Goal: Task Accomplishment & Management: Manage account settings

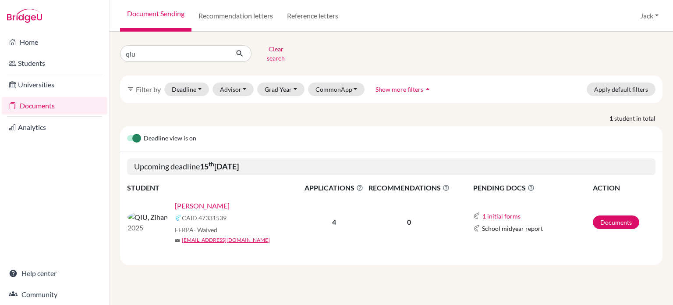
click at [175, 200] on link "[PERSON_NAME]" at bounding box center [202, 205] width 55 height 11
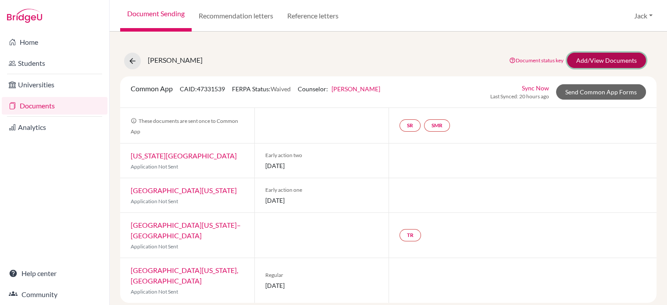
click at [598, 56] on link "Add/View Documents" at bounding box center [606, 60] width 79 height 15
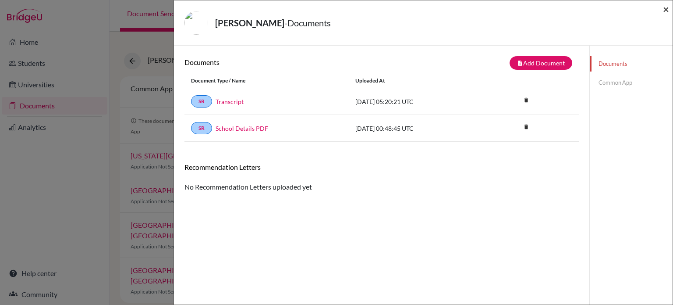
drag, startPoint x: 666, startPoint y: 9, endPoint x: 471, endPoint y: 3, distance: 195.2
click at [666, 9] on span "×" at bounding box center [666, 9] width 6 height 13
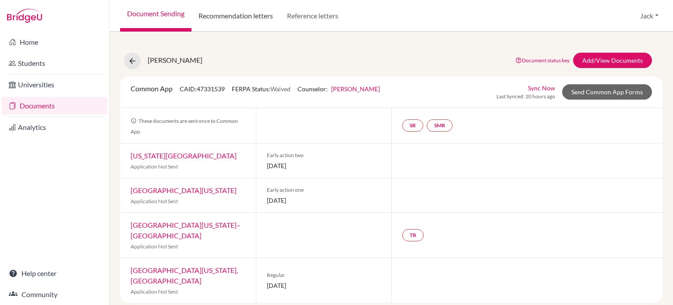
click at [230, 19] on link "Recommendation letters" at bounding box center [236, 16] width 89 height 32
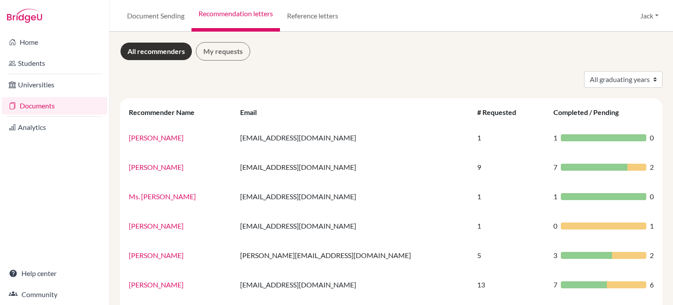
scroll to position [44, 0]
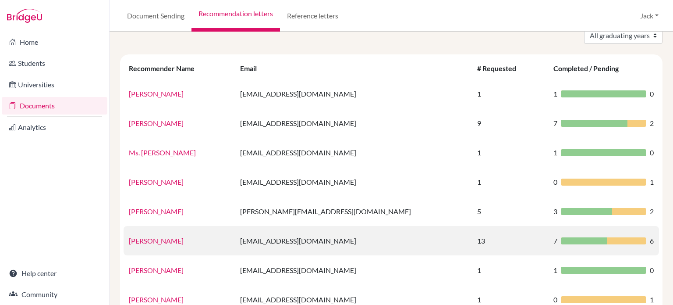
click at [140, 240] on link "Mr Jack" at bounding box center [156, 240] width 55 height 8
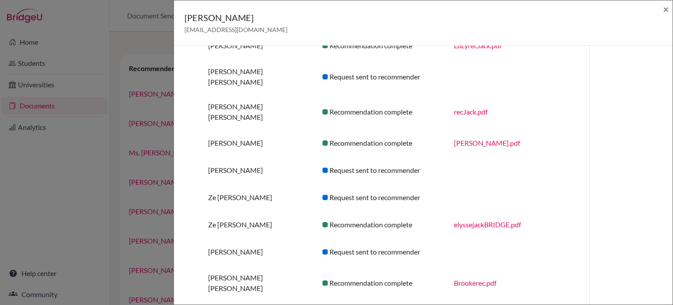
scroll to position [0, 0]
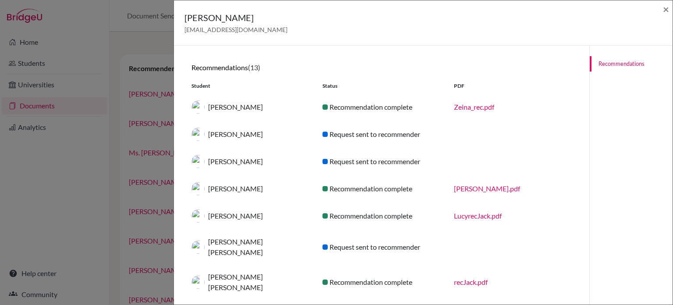
click at [70, 171] on div "Mr Jack jmuir@uplands.org × Recommendations (13) Student Status PDF Zaina ALIHA…" at bounding box center [336, 152] width 673 height 305
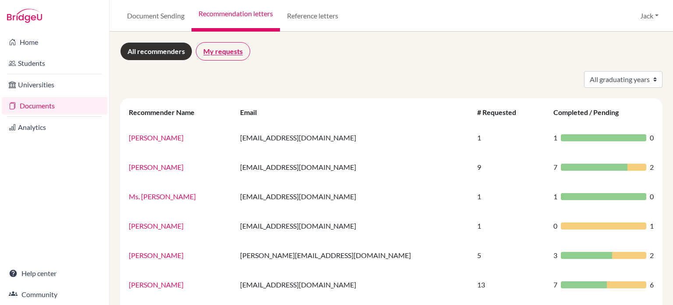
click at [223, 52] on link "My requests" at bounding box center [223, 51] width 54 height 18
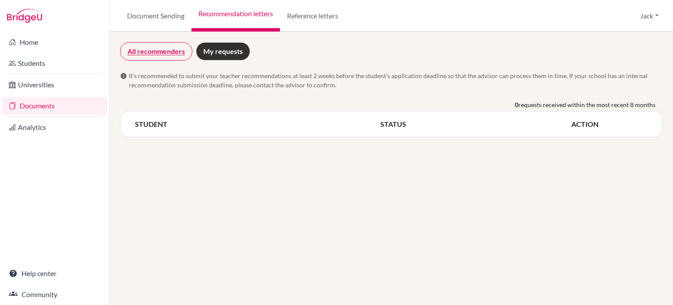
click at [153, 52] on link "All recommenders" at bounding box center [156, 51] width 72 height 18
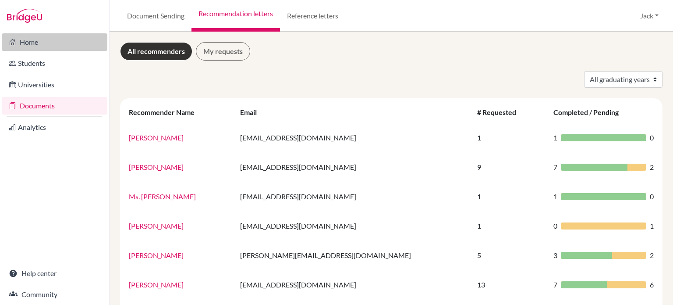
click at [26, 43] on link "Home" at bounding box center [55, 42] width 106 height 18
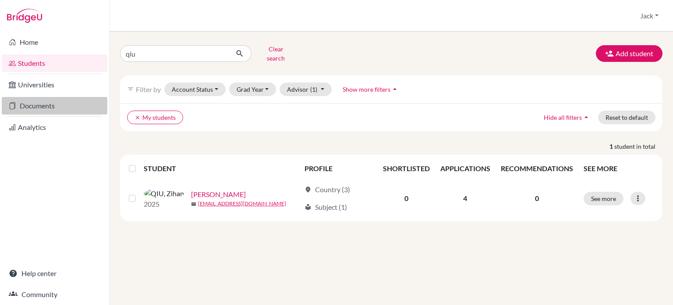
click at [40, 105] on link "Documents" at bounding box center [55, 106] width 106 height 18
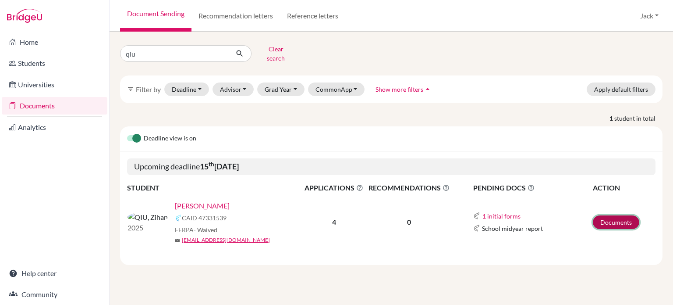
click at [624, 215] on link "Documents" at bounding box center [616, 222] width 46 height 14
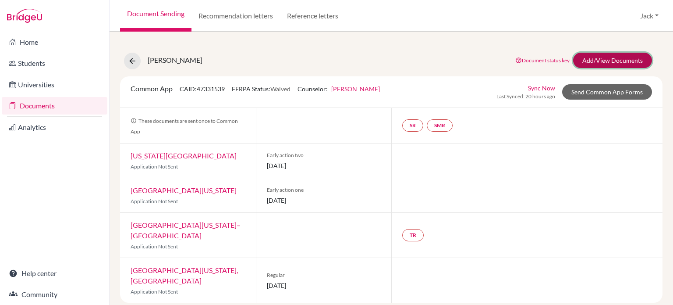
click at [600, 58] on link "Add/View Documents" at bounding box center [612, 60] width 79 height 15
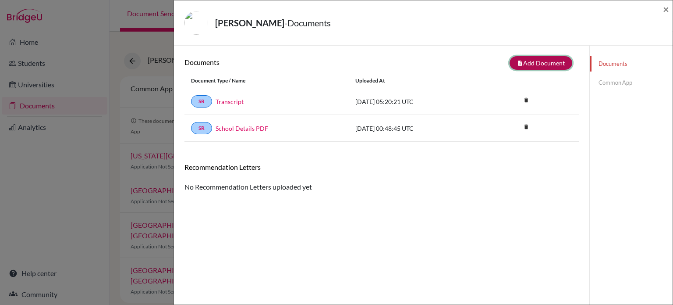
click at [531, 63] on button "note_add Add Document" at bounding box center [541, 63] width 63 height 14
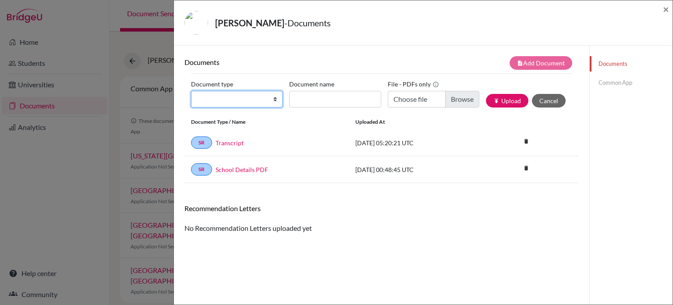
click at [272, 98] on select "Change explanation for Common App reports Counselor recommendation Internationa…" at bounding box center [237, 99] width 92 height 17
click at [416, 252] on div "Documents note_add Add Document Document type Change explanation for Common App…" at bounding box center [382, 198] width 395 height 284
click at [273, 100] on select "Change explanation for Common App reports Counselor recommendation Internationa…" at bounding box center [237, 99] width 92 height 17
select select "4"
click at [191, 91] on select "Change explanation for Common App reports Counselor recommendation Internationa…" at bounding box center [237, 99] width 92 height 17
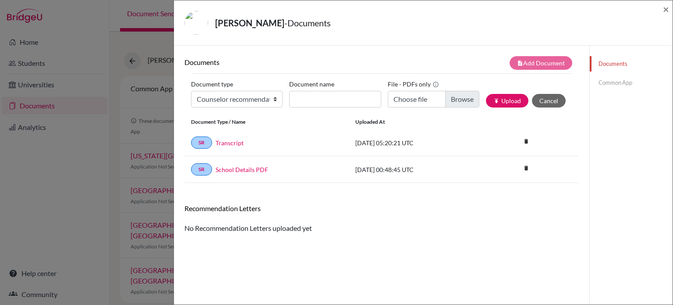
click at [496, 257] on div "Documents note_add Add Document Document type Change explanation for Common App…" at bounding box center [382, 198] width 395 height 284
click at [60, 203] on div "QIU, Zihan - Documents × Documents note_add Add Document Document type Change e…" at bounding box center [336, 152] width 673 height 305
click at [666, 11] on span "×" at bounding box center [666, 9] width 6 height 13
